Goal: Task Accomplishment & Management: Manage account settings

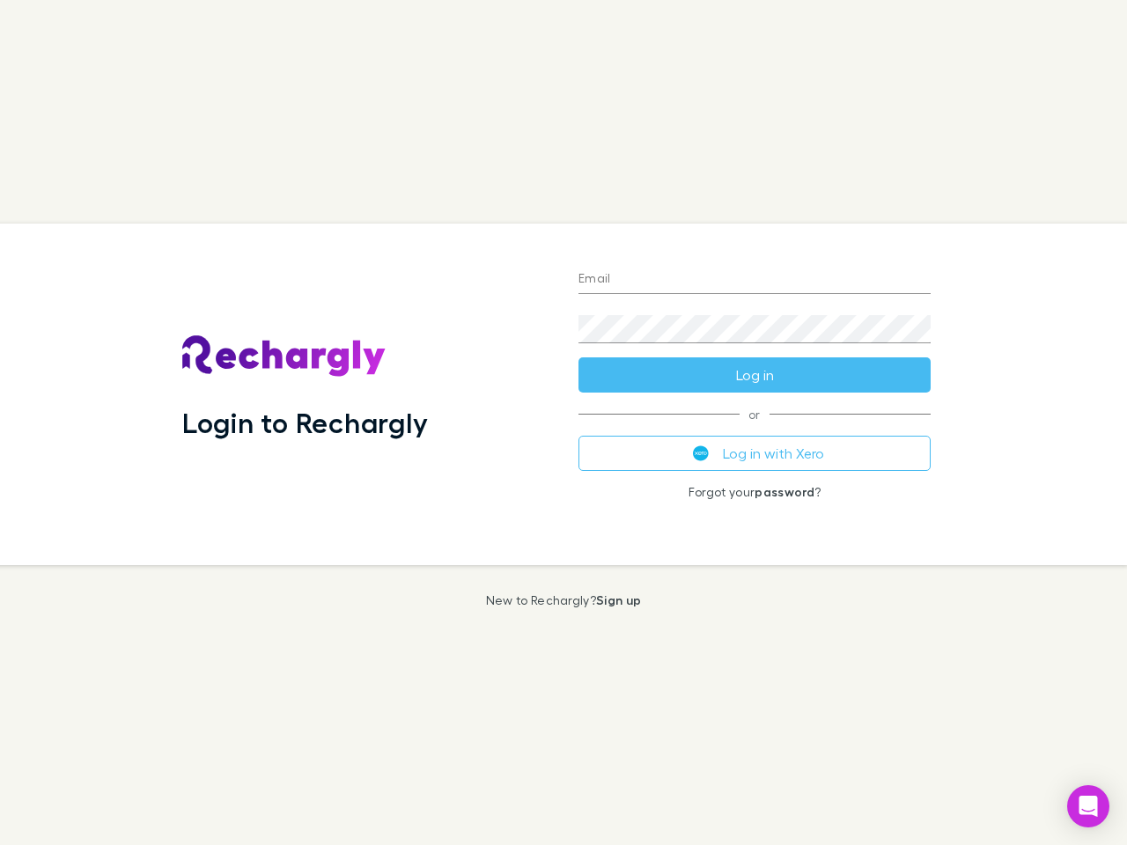
click at [563, 422] on div "Login to Rechargly" at bounding box center [366, 394] width 396 height 341
click at [754, 280] on input "Email" at bounding box center [754, 280] width 352 height 28
click at [754, 375] on button "Log in" at bounding box center [754, 374] width 352 height 35
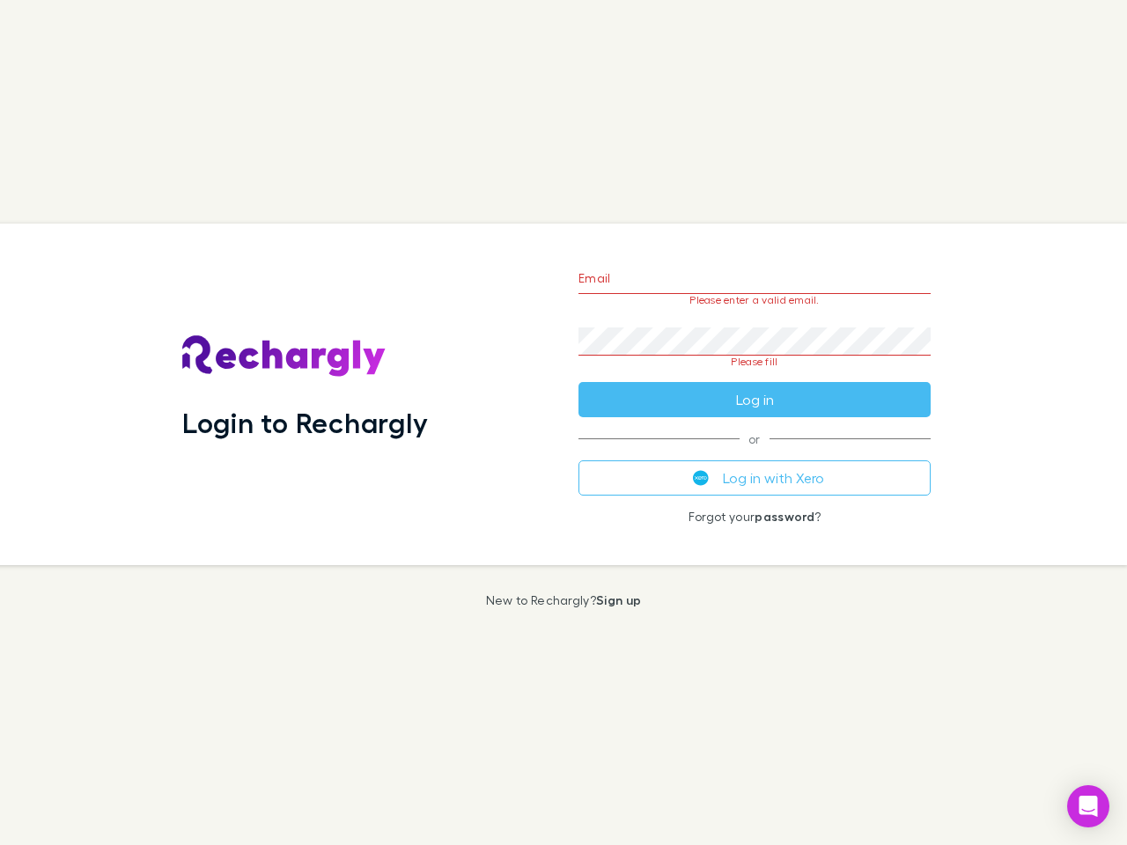
click at [754, 453] on div "Email Please enter a valid email. Password Please fill Log in or Log in with Xe…" at bounding box center [754, 394] width 380 height 341
click at [1088, 806] on icon "Open Intercom Messenger" at bounding box center [1088, 806] width 18 height 21
